Goal: Information Seeking & Learning: Learn about a topic

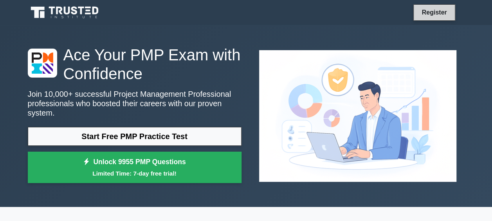
click at [426, 14] on link "Register" at bounding box center [434, 12] width 34 height 10
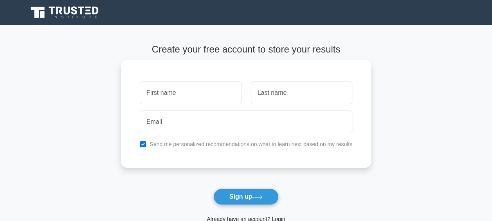
click at [181, 98] on input "text" at bounding box center [190, 92] width 101 height 23
type input "louis"
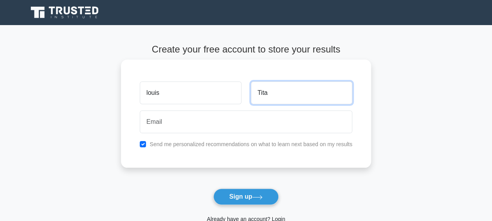
type input "Tita"
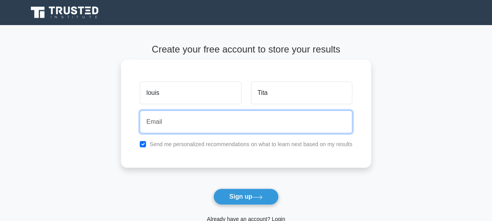
click at [175, 119] on input "email" at bounding box center [246, 121] width 212 height 23
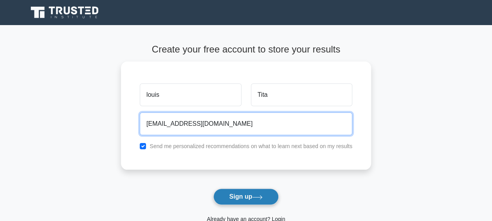
type input "bengyellalouis@gmail.com"
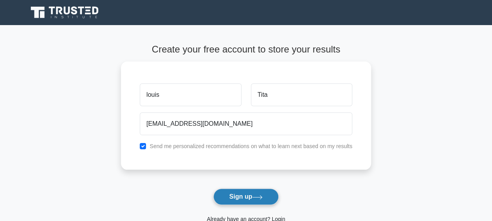
click at [233, 194] on button "Sign up" at bounding box center [246, 196] width 66 height 16
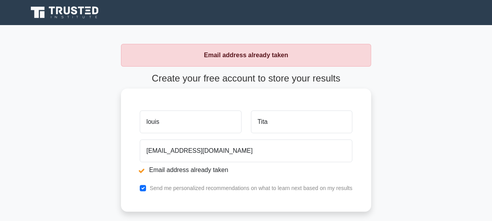
scroll to position [39, 0]
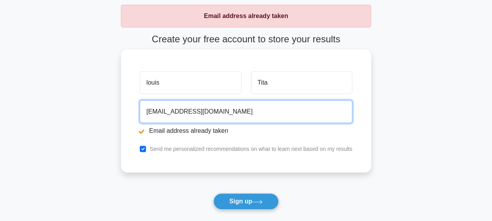
drag, startPoint x: 221, startPoint y: 111, endPoint x: 143, endPoint y: 109, distance: 78.3
click at [143, 109] on input "bengyellalouis@gmail.com" at bounding box center [246, 111] width 212 height 23
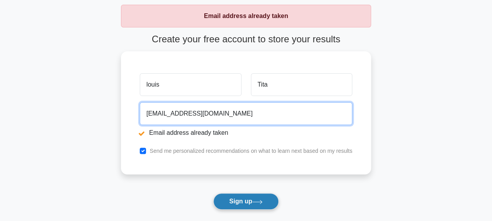
type input "dreamlandf@yahoo.com"
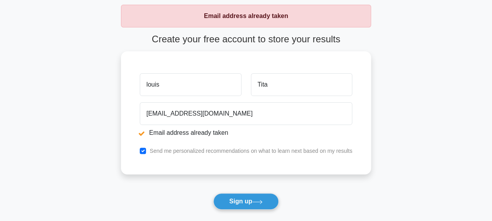
click at [240, 201] on button "Sign up" at bounding box center [246, 201] width 66 height 16
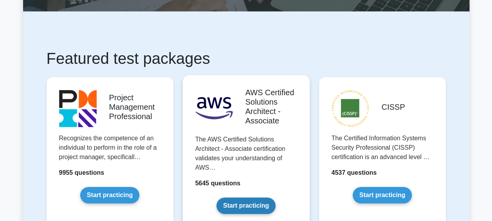
scroll to position [117, 0]
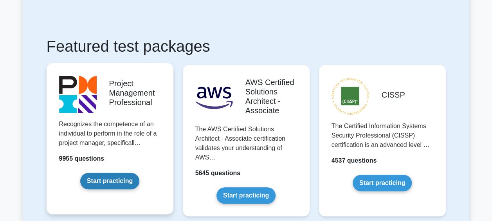
click at [110, 173] on link "Start practicing" at bounding box center [109, 181] width 59 height 16
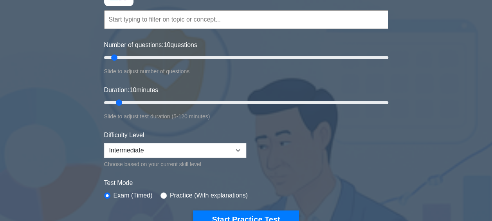
scroll to position [78, 0]
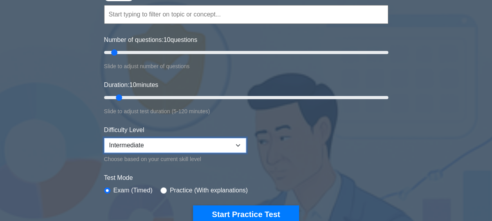
click at [234, 141] on select "Beginner Intermediate Expert" at bounding box center [175, 145] width 142 height 15
select select "expert"
click at [104, 138] on select "Beginner Intermediate Expert" at bounding box center [175, 145] width 142 height 15
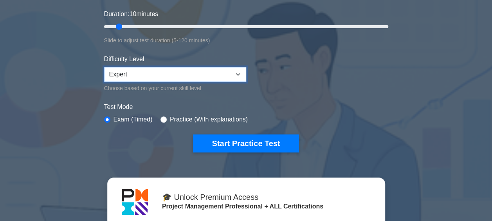
scroll to position [157, 0]
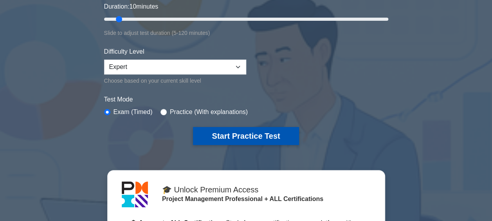
click at [248, 137] on button "Start Practice Test" at bounding box center [246, 136] width 106 height 18
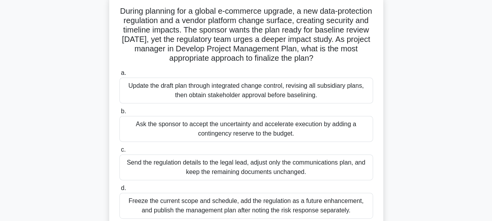
scroll to position [39, 0]
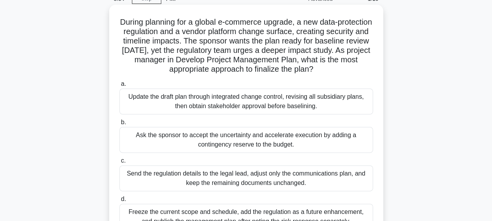
click at [254, 103] on div "Update the draft plan through integrated change control, revising all subsidiar…" at bounding box center [246, 101] width 254 height 26
click at [119, 86] on input "a. Update the draft plan through integrated change control, revising all subsid…" at bounding box center [119, 83] width 0 height 5
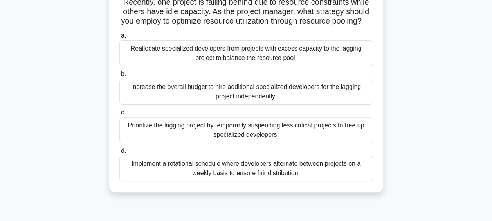
scroll to position [78, 0]
click at [212, 61] on div "Reallocate specialized developers from projects with excess capacity to the lag…" at bounding box center [246, 53] width 254 height 26
click at [119, 38] on input "a. Reallocate specialized developers from projects with excess capacity to the …" at bounding box center [119, 35] width 0 height 5
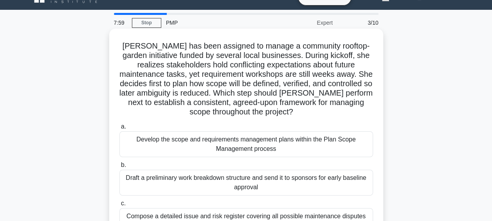
scroll to position [0, 0]
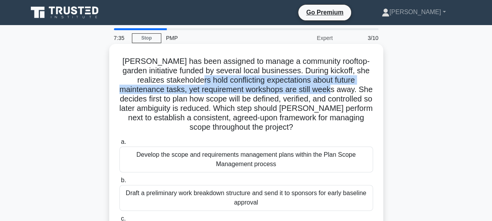
drag, startPoint x: 190, startPoint y: 81, endPoint x: 315, endPoint y: 89, distance: 125.4
click at [315, 89] on h5 "Elena has been assigned to manage a community rooftop-garden initiative funded …" at bounding box center [246, 94] width 255 height 76
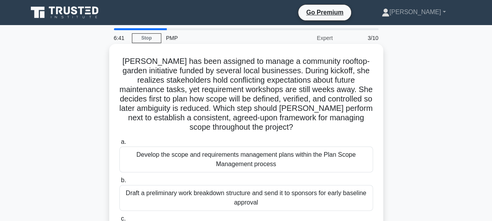
click at [276, 164] on div "Develop the scope and requirements management plans within the Plan Scope Manag…" at bounding box center [246, 159] width 254 height 26
click at [119, 144] on input "a. Develop the scope and requirements management plans within the Plan Scope Ma…" at bounding box center [119, 141] width 0 height 5
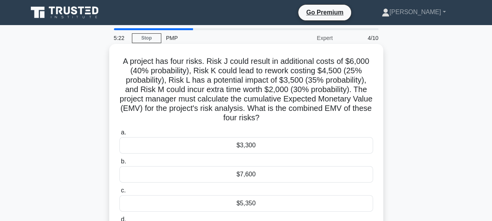
click at [222, 203] on div "$5,350" at bounding box center [246, 203] width 254 height 16
click at [119, 193] on input "c. $5,350" at bounding box center [119, 190] width 0 height 5
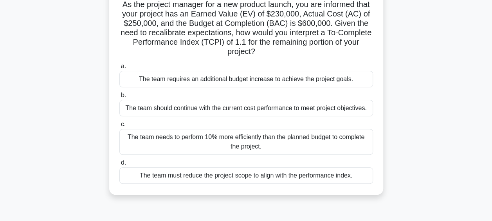
scroll to position [39, 0]
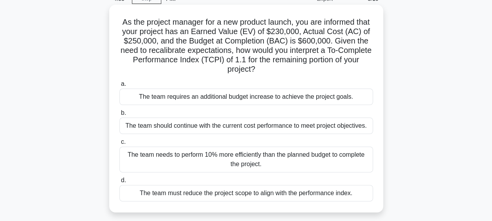
click at [176, 192] on div "The team must reduce the project scope to align with the performance index." at bounding box center [246, 193] width 254 height 16
click at [119, 183] on input "d. The team must reduce the project scope to align with the performance index." at bounding box center [119, 180] width 0 height 5
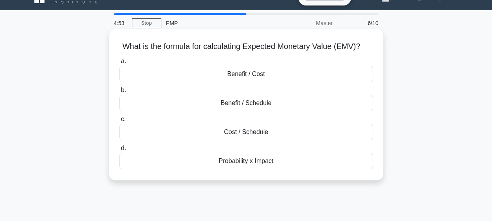
scroll to position [0, 0]
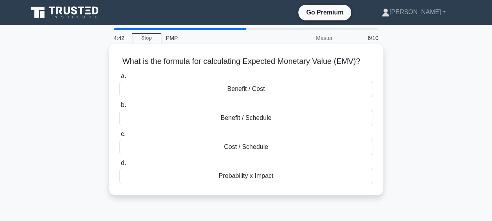
click at [238, 177] on div "Probability x Impact" at bounding box center [246, 175] width 254 height 16
click at [119, 166] on input "d. Probability x Impact" at bounding box center [119, 162] width 0 height 5
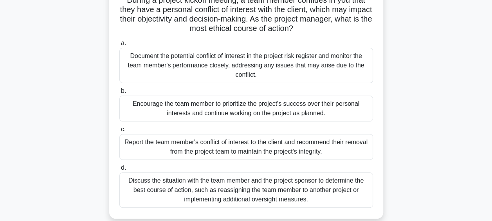
scroll to position [78, 0]
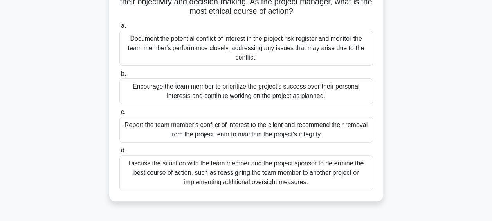
click at [259, 128] on div "Report the team member's conflict of interest to the client and recommend their…" at bounding box center [246, 130] width 254 height 26
click at [119, 115] on input "c. Report the team member's conflict of interest to the client and recommend th…" at bounding box center [119, 112] width 0 height 5
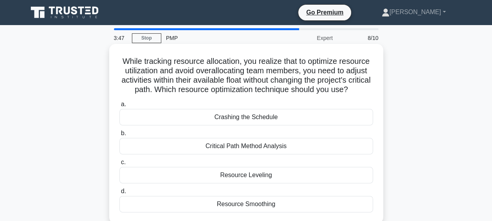
scroll to position [39, 0]
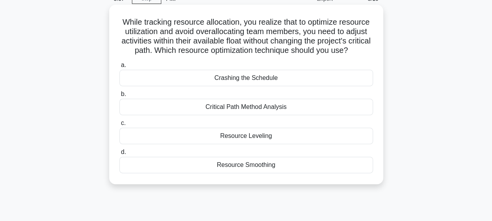
click at [233, 173] on div "Resource Smoothing" at bounding box center [246, 165] width 254 height 16
click at [119, 155] on input "d. Resource Smoothing" at bounding box center [119, 151] width 0 height 5
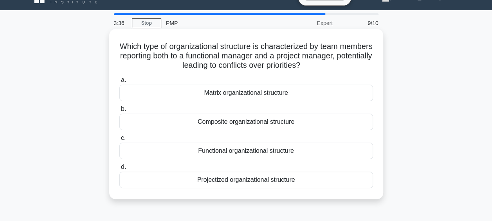
scroll to position [0, 0]
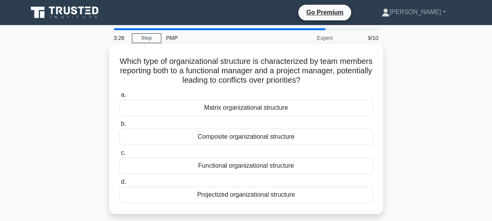
click at [237, 107] on div "Matrix organizational structure" at bounding box center [246, 107] width 254 height 16
click at [119, 97] on input "a. Matrix organizational structure" at bounding box center [119, 94] width 0 height 5
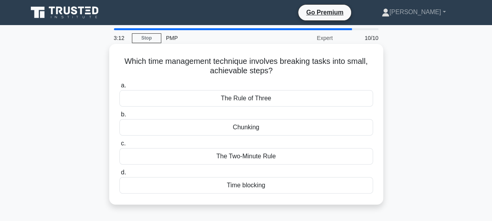
click at [238, 127] on div "Chunking" at bounding box center [246, 127] width 254 height 16
click at [119, 117] on input "b. Chunking" at bounding box center [119, 114] width 0 height 5
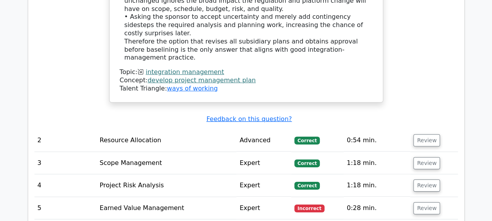
scroll to position [1213, 0]
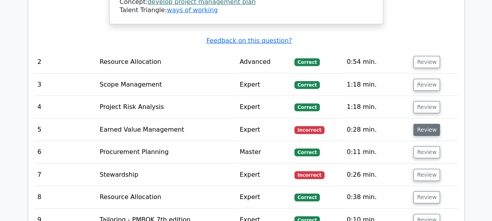
click at [423, 124] on button "Review" at bounding box center [426, 130] width 27 height 12
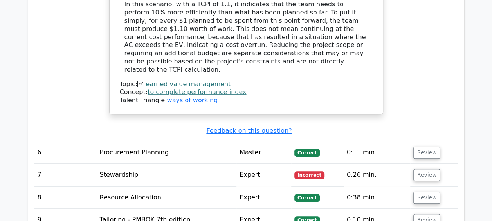
scroll to position [1643, 0]
click at [428, 168] on button "Review" at bounding box center [426, 174] width 27 height 12
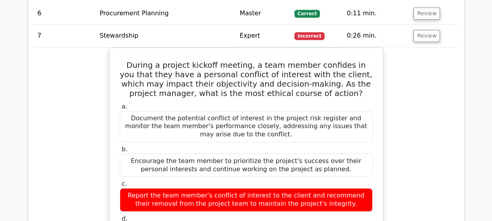
scroll to position [1800, 0]
